Goal: Use online tool/utility: Use online tool/utility

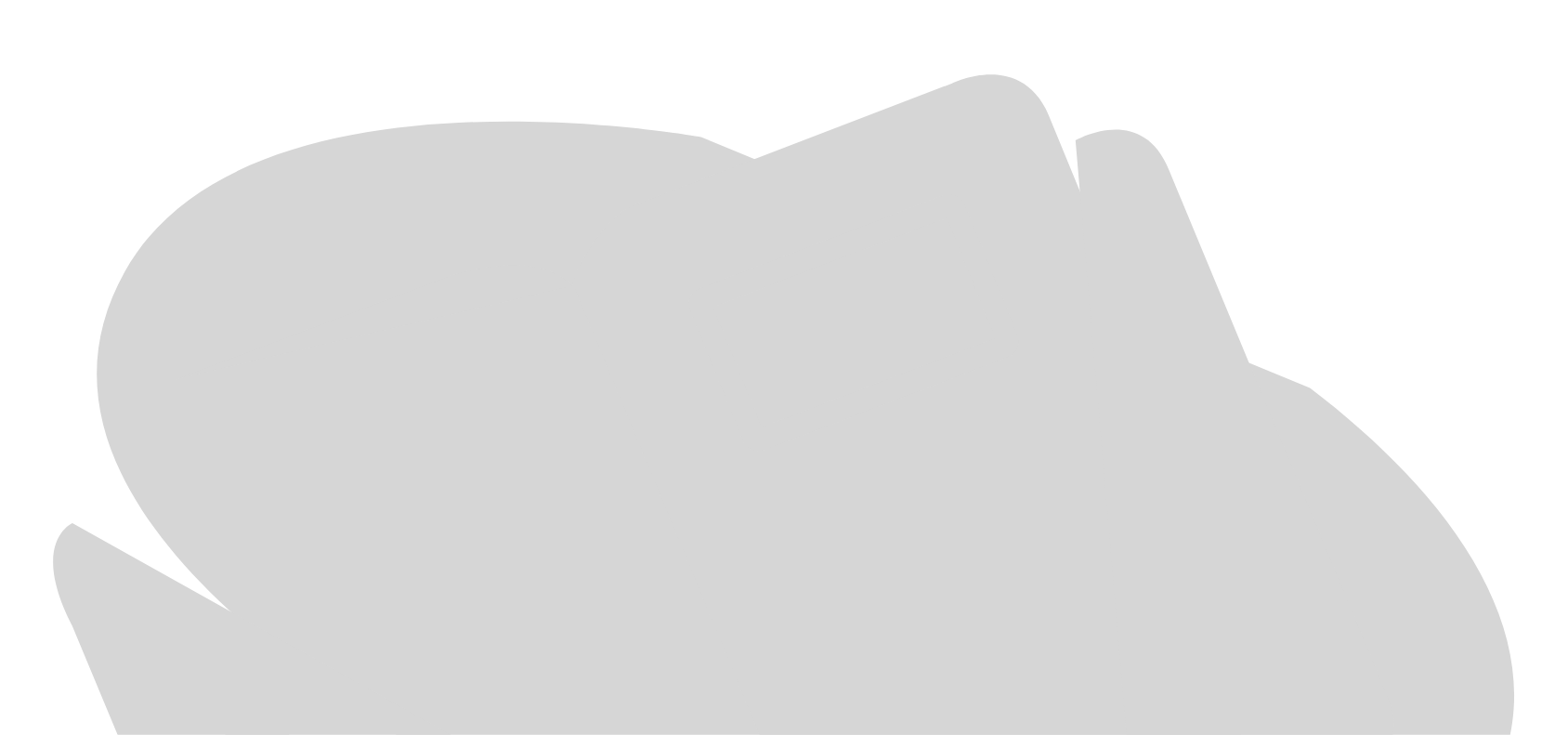
scroll to position [762, 0]
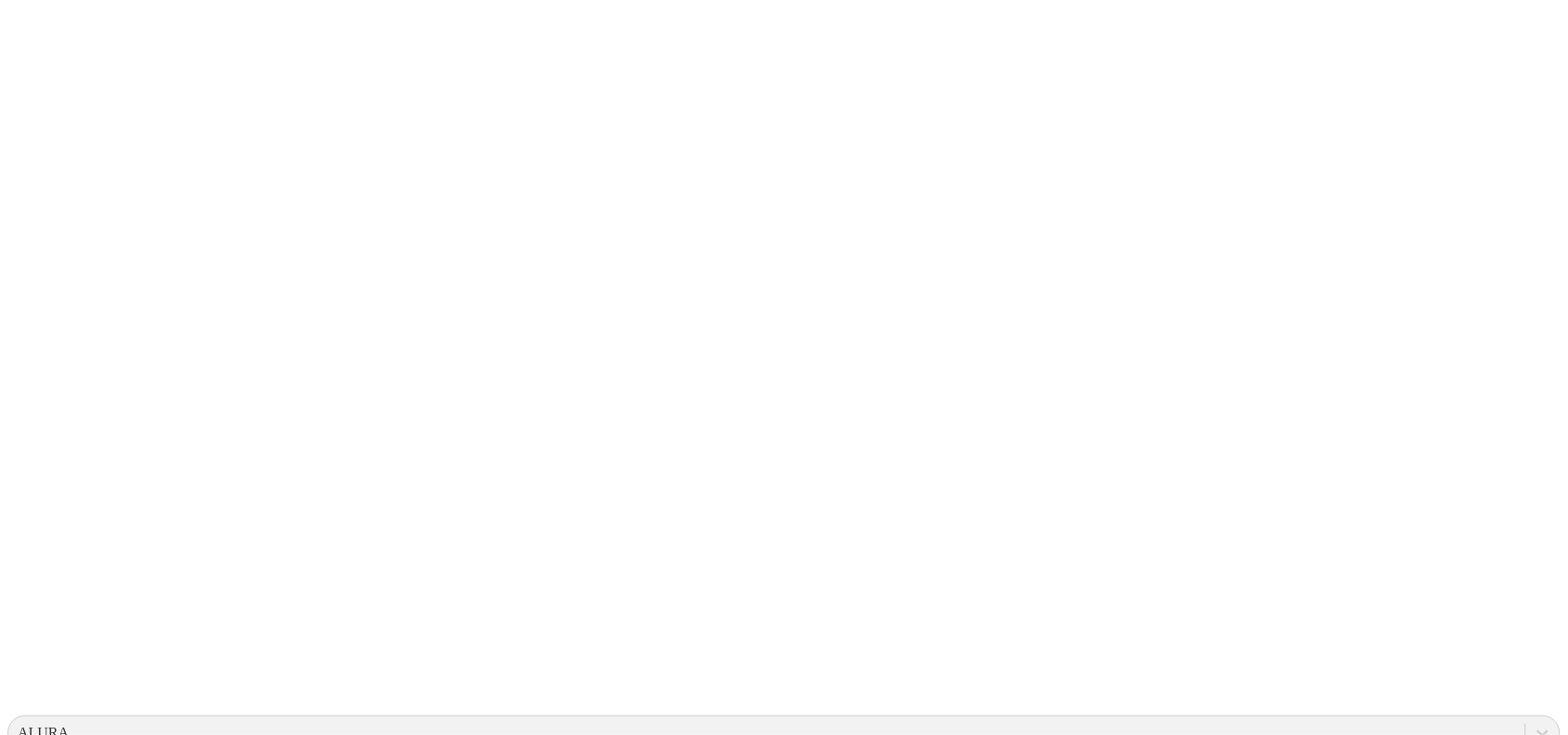
scroll to position [0, 0]
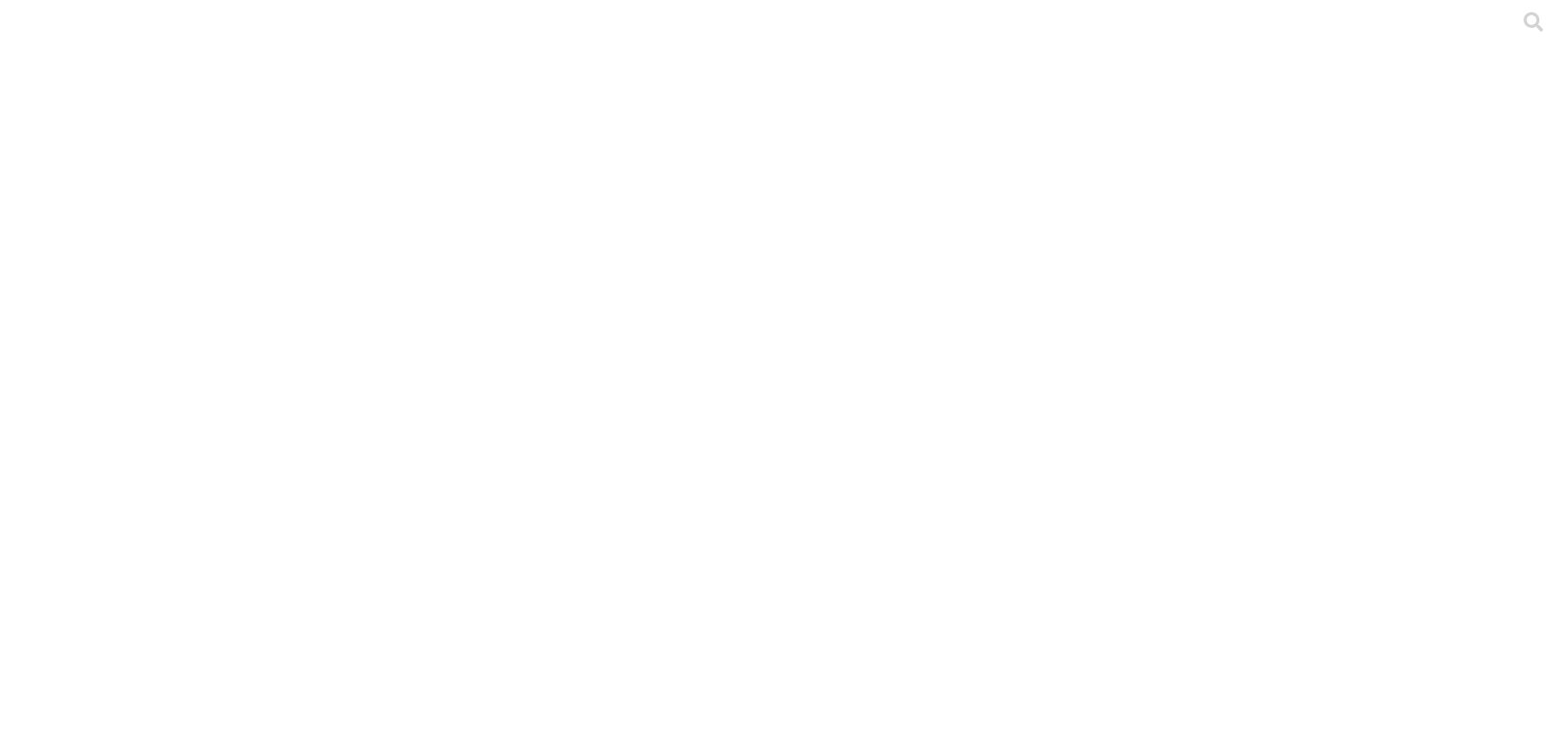
drag, startPoint x: 229, startPoint y: 177, endPoint x: 229, endPoint y: 165, distance: 12.0
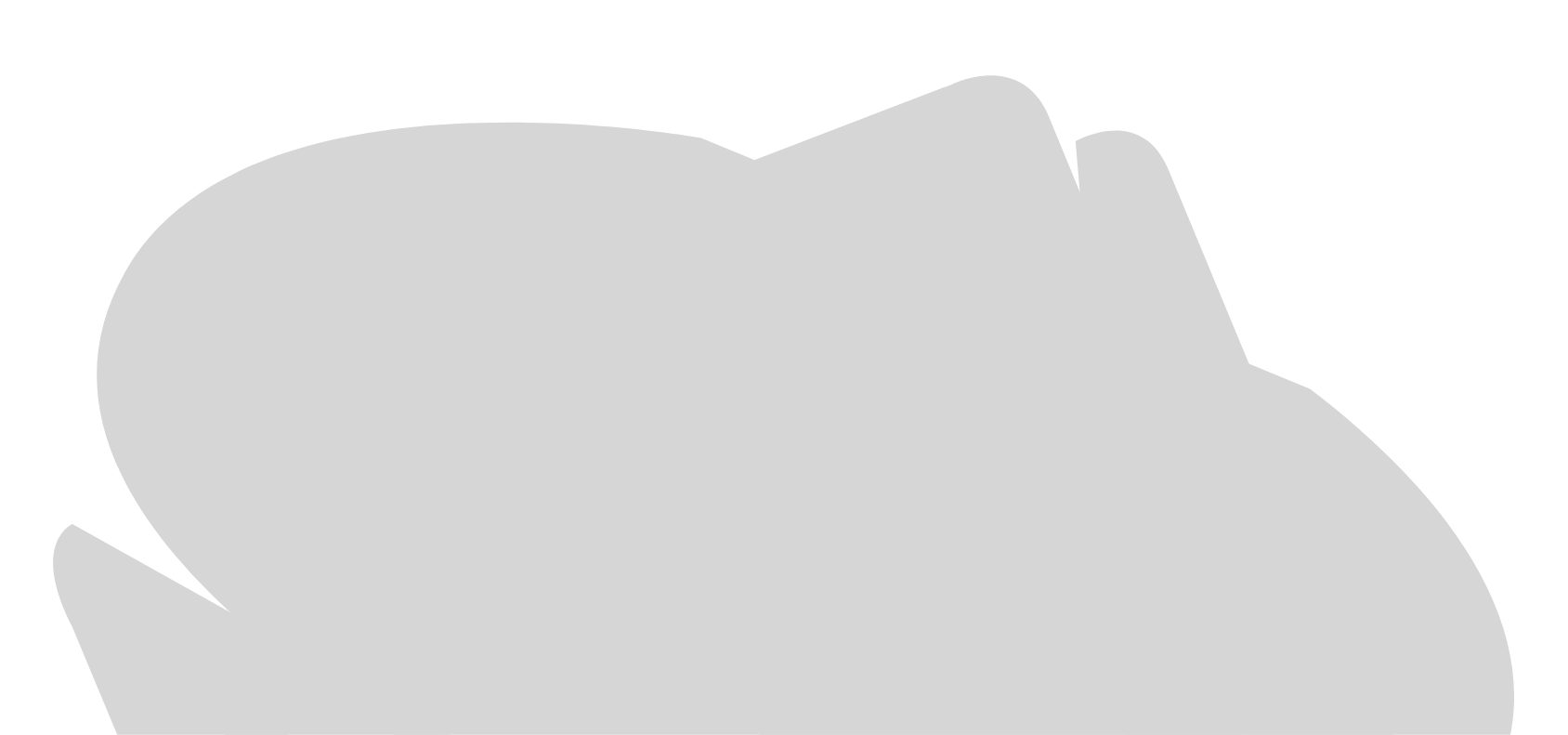
scroll to position [762, 0]
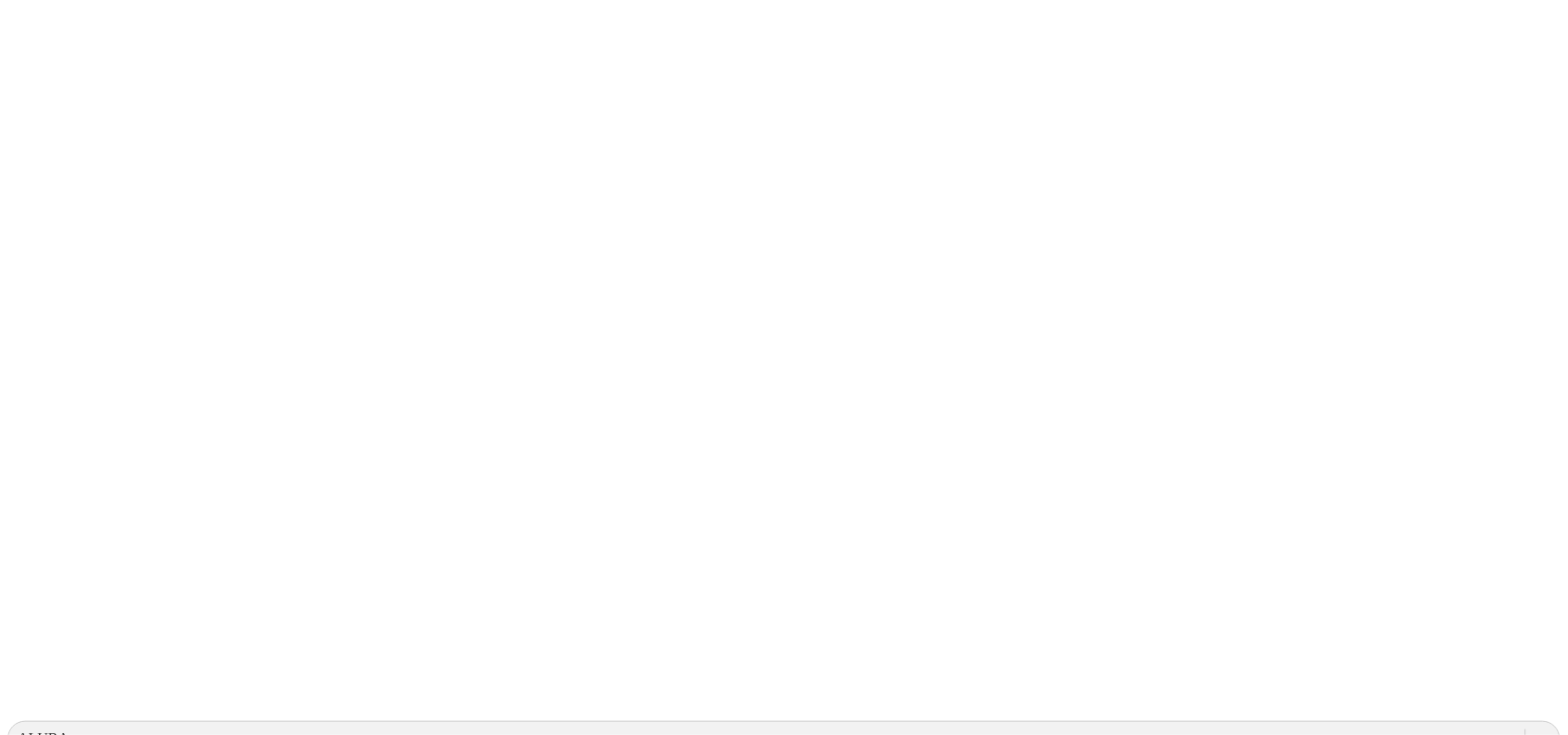
scroll to position [0, 0]
